Goal: Information Seeking & Learning: Learn about a topic

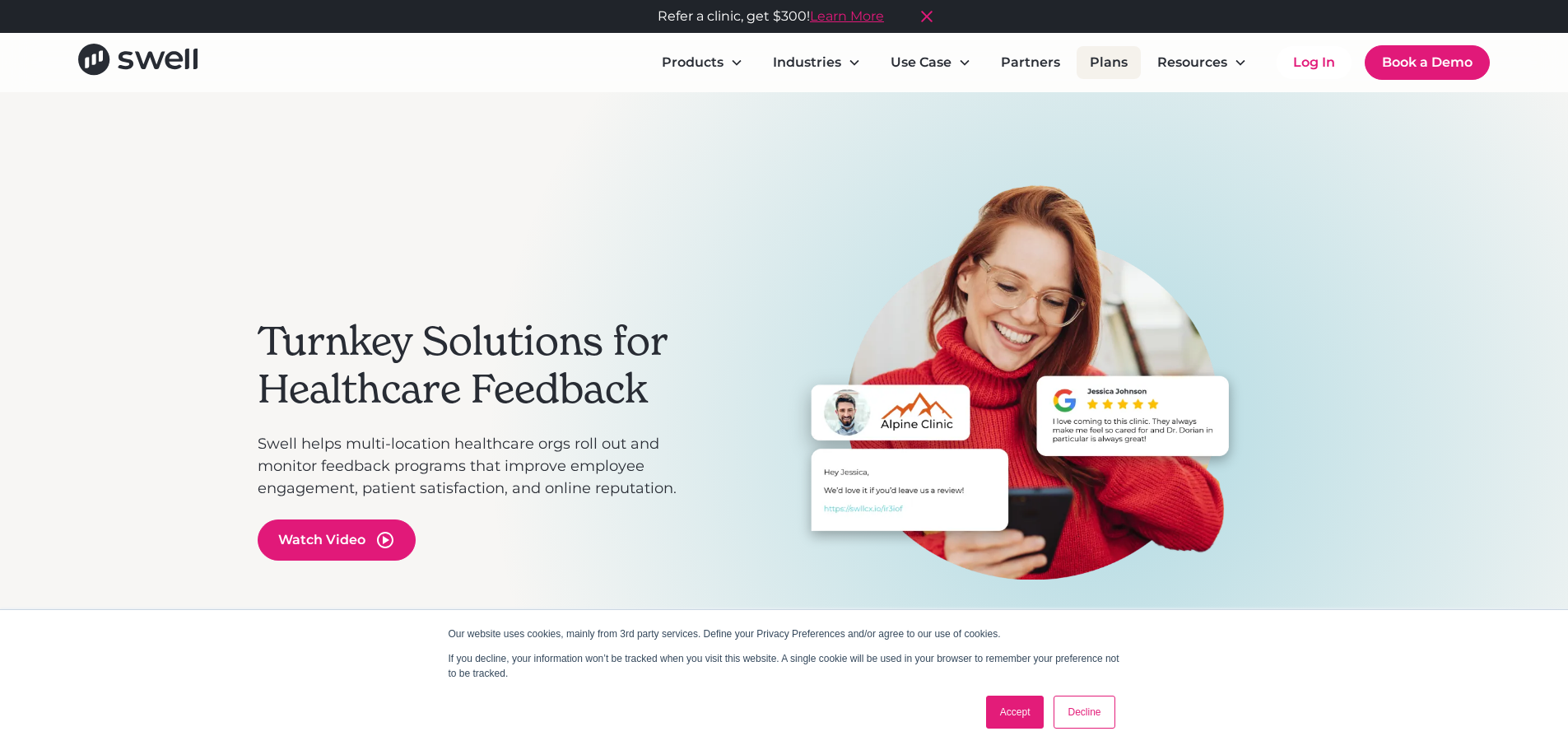
click at [1130, 63] on link "Plans" at bounding box center [1109, 62] width 64 height 33
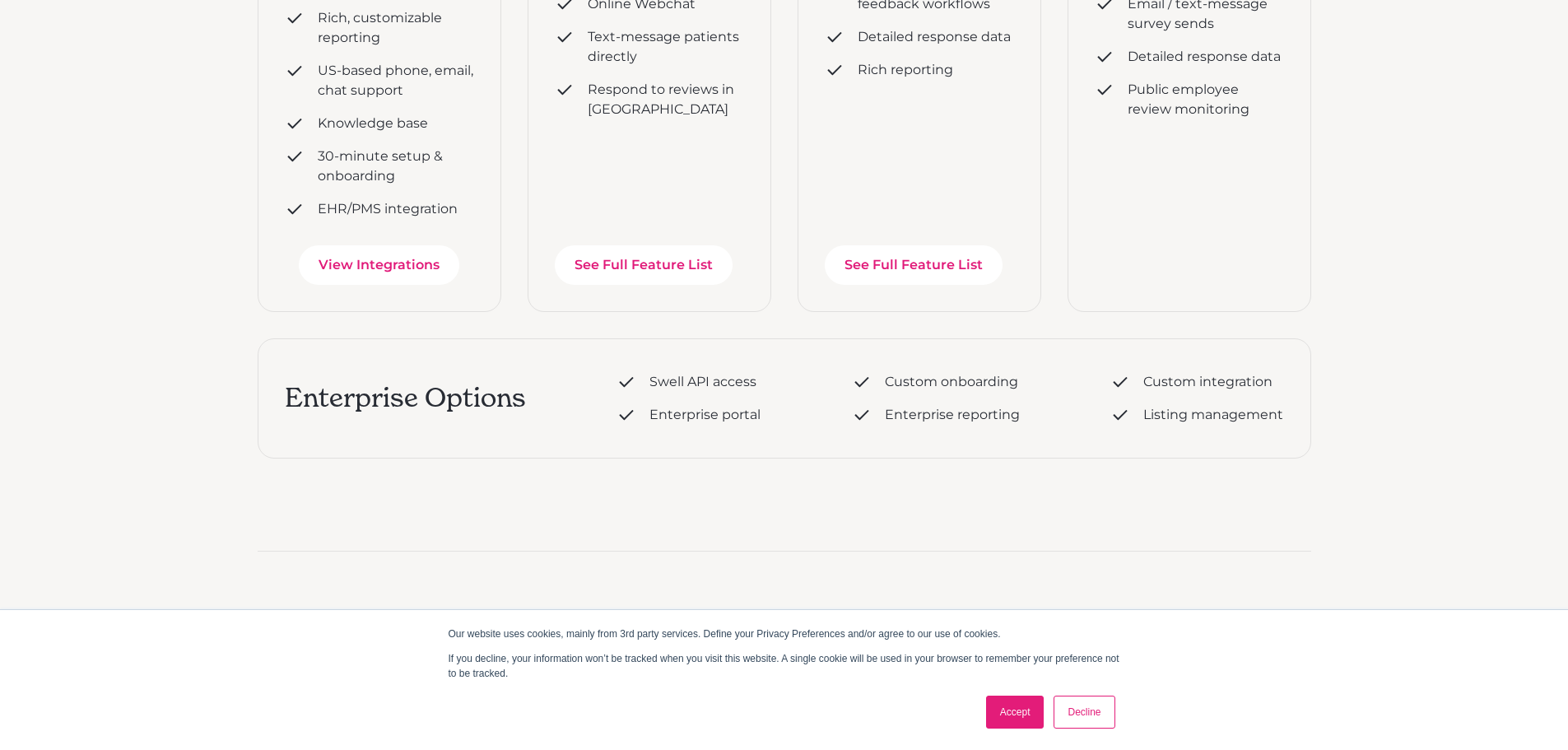
scroll to position [741, 0]
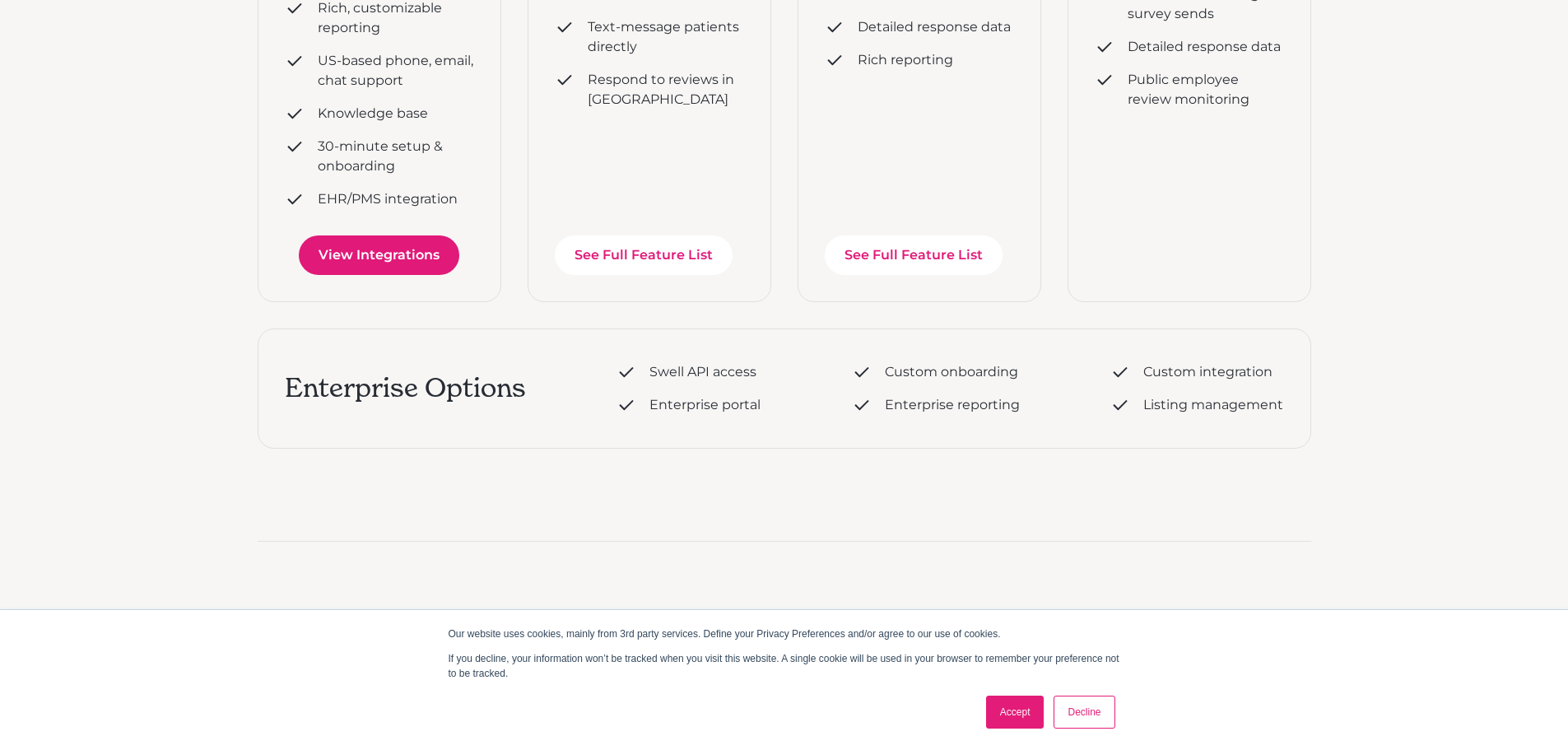
click at [420, 260] on link "View Integrations" at bounding box center [379, 255] width 160 height 39
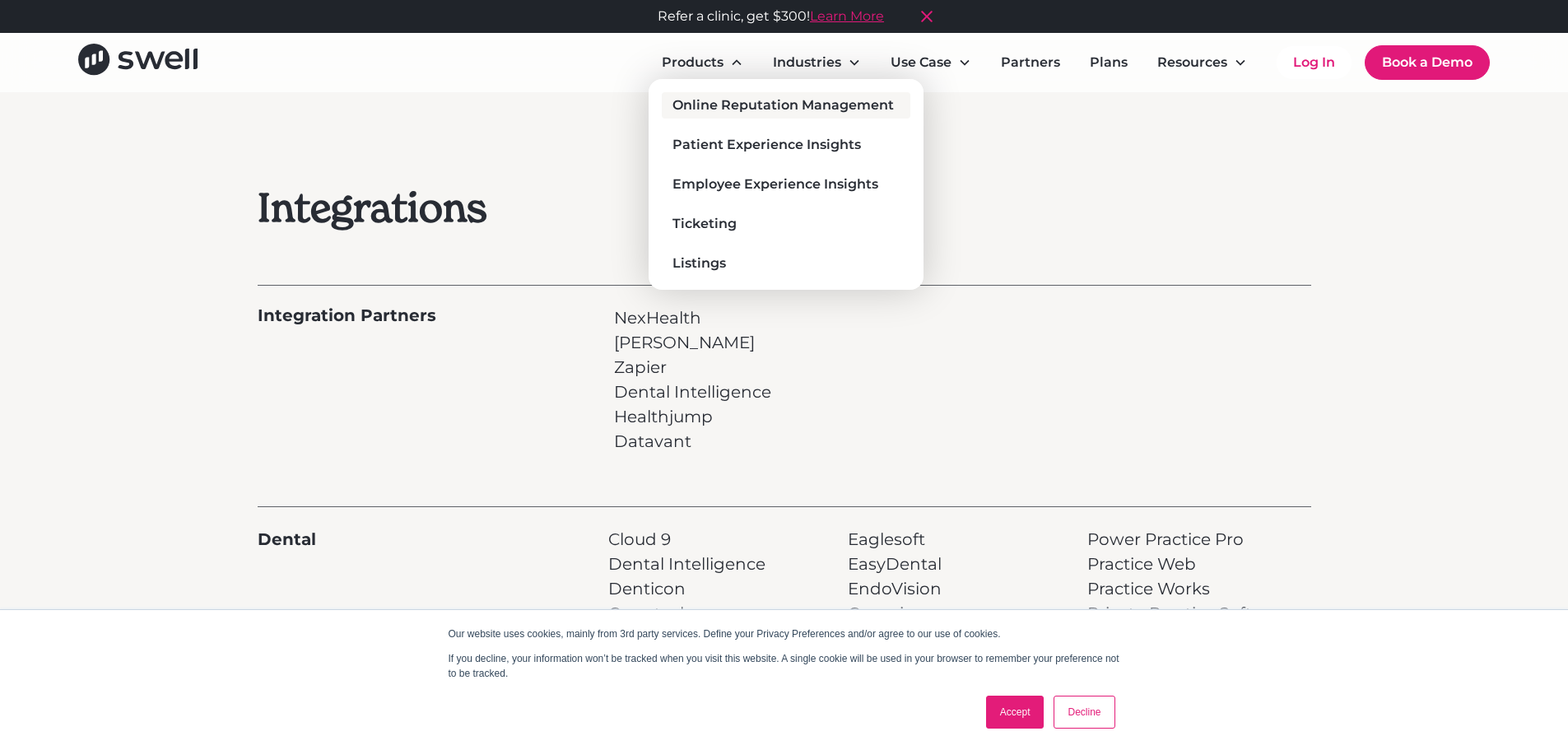
click at [722, 106] on div "Online Reputation Management" at bounding box center [783, 105] width 221 height 20
